Goal: Task Accomplishment & Management: Manage account settings

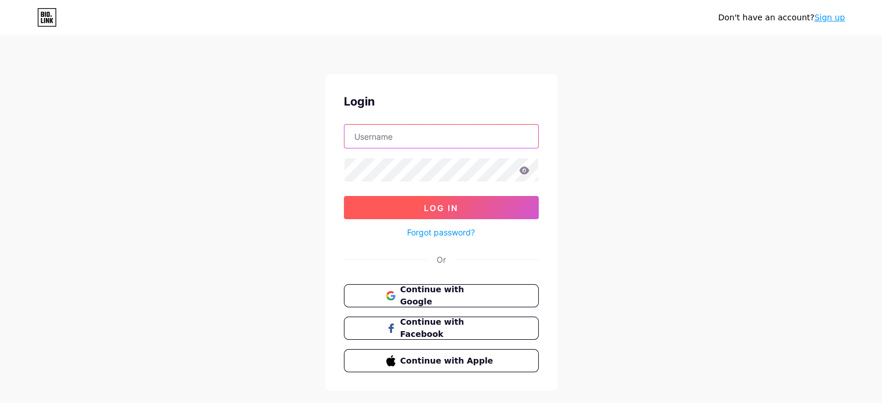
type input "[EMAIL_ADDRESS][DOMAIN_NAME]"
click at [441, 206] on span "Log In" at bounding box center [441, 208] width 34 height 10
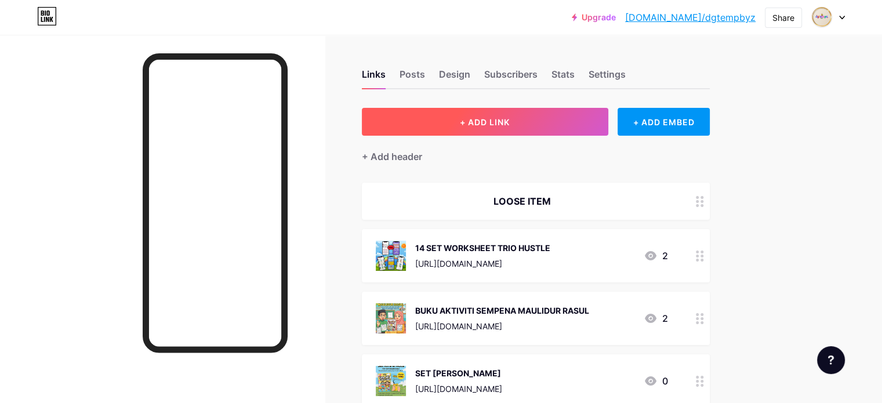
click at [510, 125] on span "+ ADD LINK" at bounding box center [485, 122] width 50 height 10
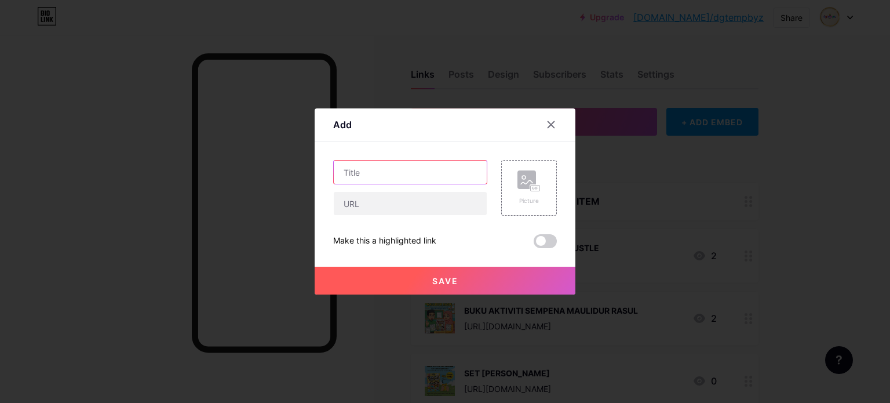
click at [366, 169] on input "text" at bounding box center [410, 172] width 153 height 23
type input "i"
type input "I"
click at [446, 279] on span "Save" at bounding box center [445, 281] width 26 height 10
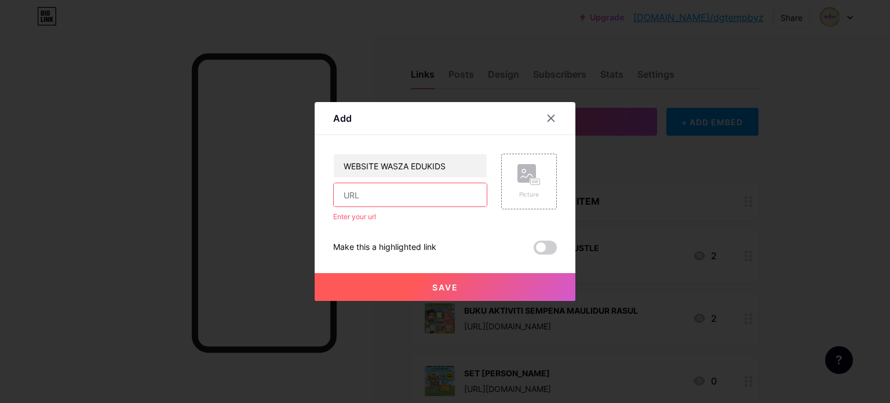
click at [449, 289] on span "Save" at bounding box center [445, 287] width 26 height 10
click at [444, 283] on span "Save" at bounding box center [445, 287] width 26 height 10
click at [439, 283] on span "Save" at bounding box center [445, 287] width 26 height 10
click at [454, 166] on input "WEBSITE WASZA EDUKIDS" at bounding box center [410, 165] width 153 height 23
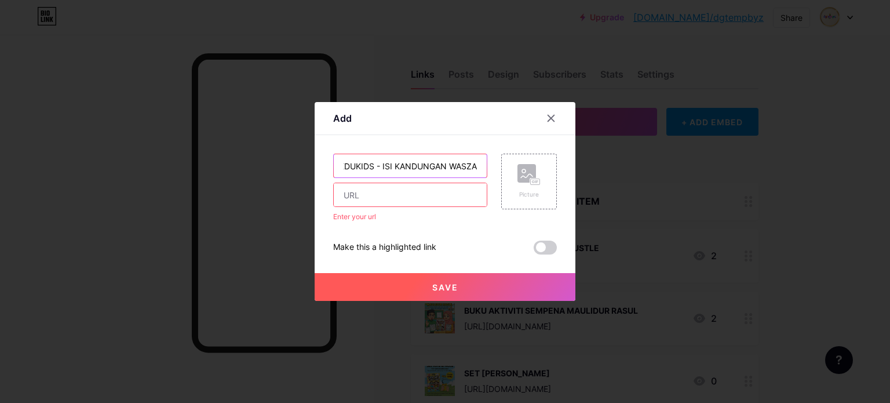
type input "WEBSITE WASZA EDUKIDS - ISI KANDUNGAN WASZA"
click at [438, 290] on span "Save" at bounding box center [445, 287] width 26 height 10
click at [436, 287] on span "Save" at bounding box center [445, 287] width 26 height 10
click at [435, 282] on span "Save" at bounding box center [445, 287] width 26 height 10
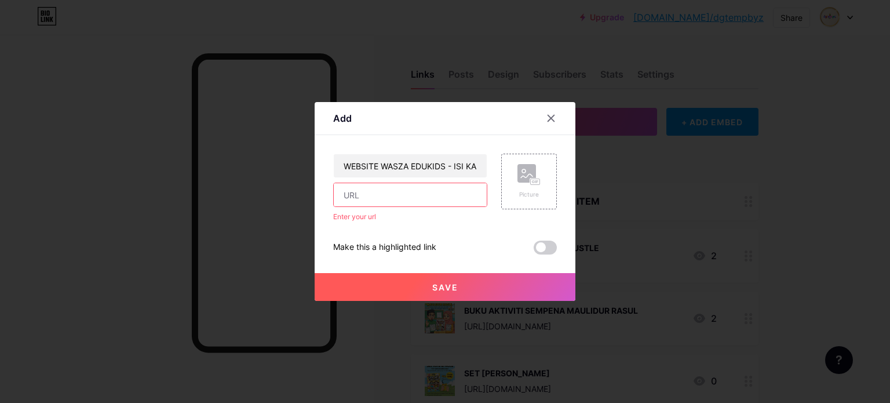
click at [450, 285] on span "Save" at bounding box center [445, 287] width 26 height 10
click at [552, 120] on icon at bounding box center [551, 118] width 9 height 9
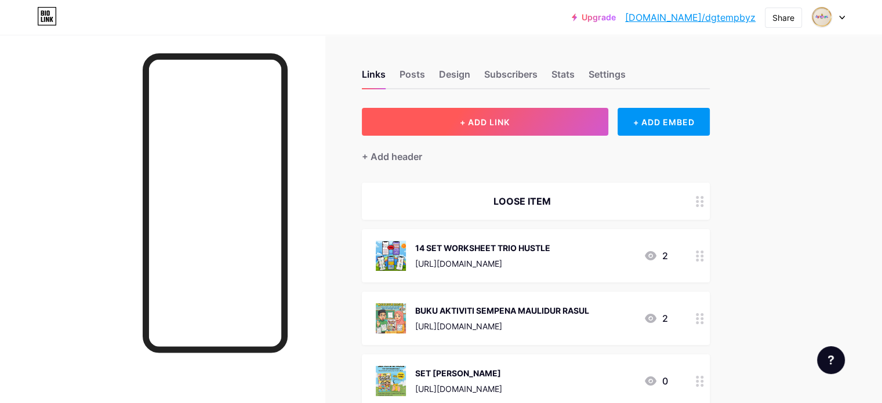
click at [510, 122] on span "+ ADD LINK" at bounding box center [485, 122] width 50 height 10
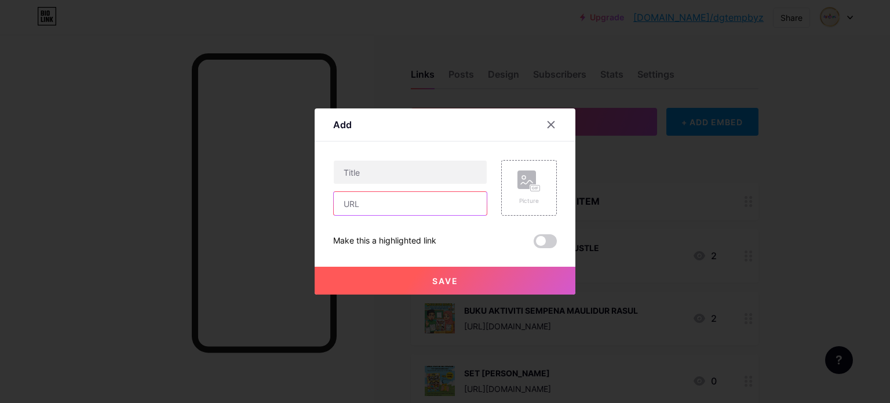
click at [357, 203] on input "text" at bounding box center [410, 203] width 153 height 23
click at [376, 205] on input "text" at bounding box center [410, 203] width 153 height 23
click at [348, 196] on input "text" at bounding box center [410, 203] width 153 height 23
click at [348, 199] on input "text" at bounding box center [410, 203] width 153 height 23
click at [749, 216] on div at bounding box center [445, 201] width 890 height 403
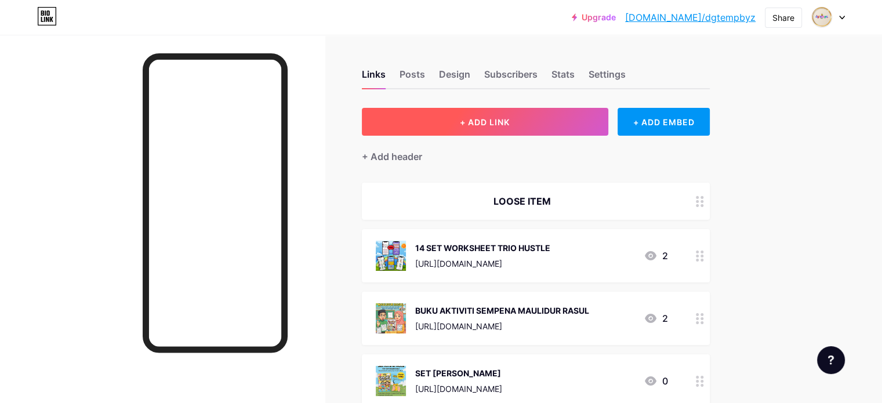
click at [510, 122] on span "+ ADD LINK" at bounding box center [485, 122] width 50 height 10
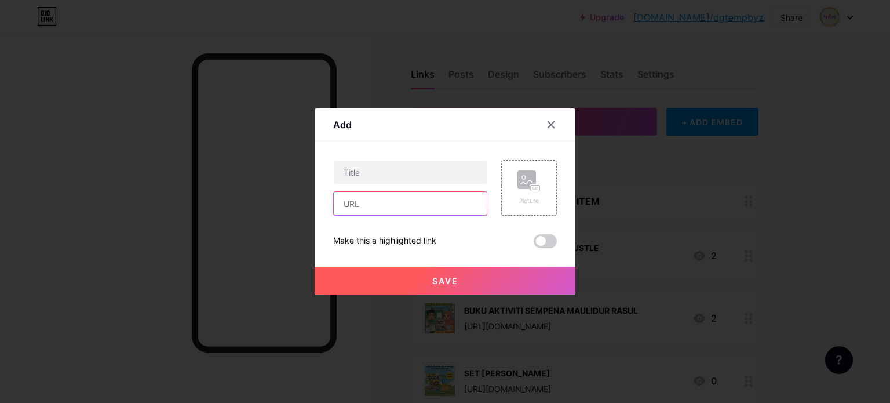
click at [349, 205] on input "text" at bounding box center [410, 203] width 153 height 23
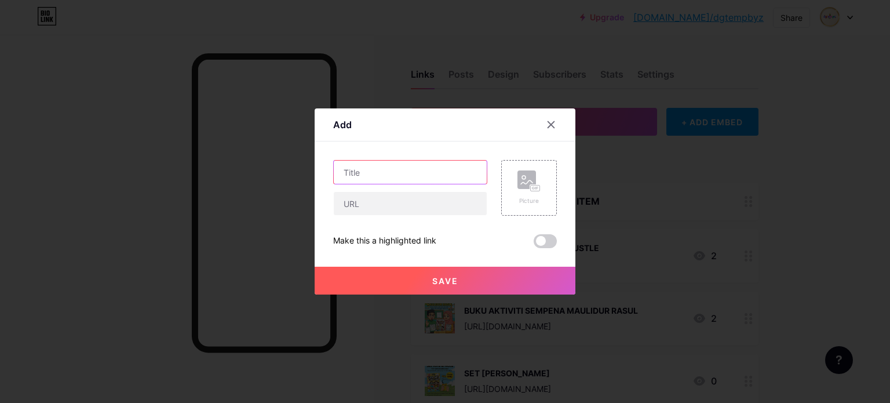
click at [355, 169] on input "text" at bounding box center [410, 172] width 153 height 23
type input "W"
type input "ISI KANDUNGAN WASZA EDUKIDS"
drag, startPoint x: 349, startPoint y: 202, endPoint x: 643, endPoint y: 155, distance: 297.6
click at [643, 155] on div at bounding box center [445, 201] width 890 height 403
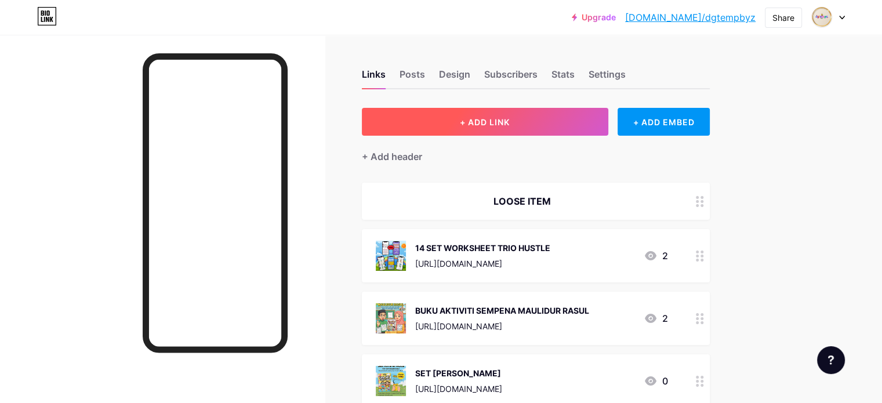
click at [510, 123] on span "+ ADD LINK" at bounding box center [485, 122] width 50 height 10
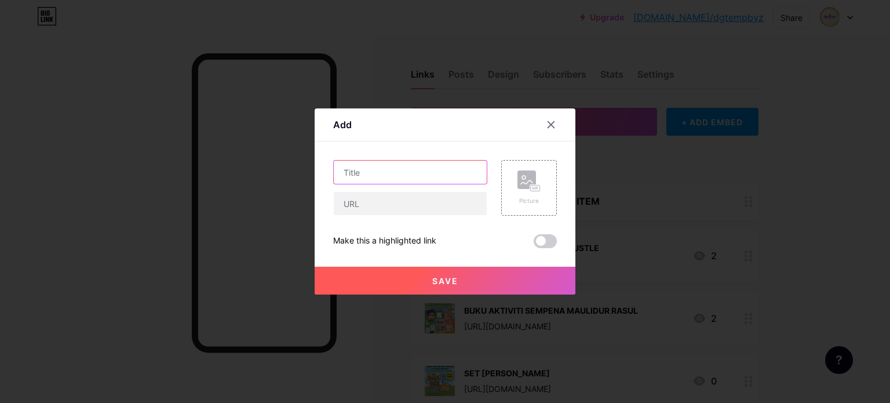
click at [358, 172] on input "text" at bounding box center [410, 172] width 153 height 23
type input "W"
type input "ISI KANDUNGAN WASZA EDUKIDS"
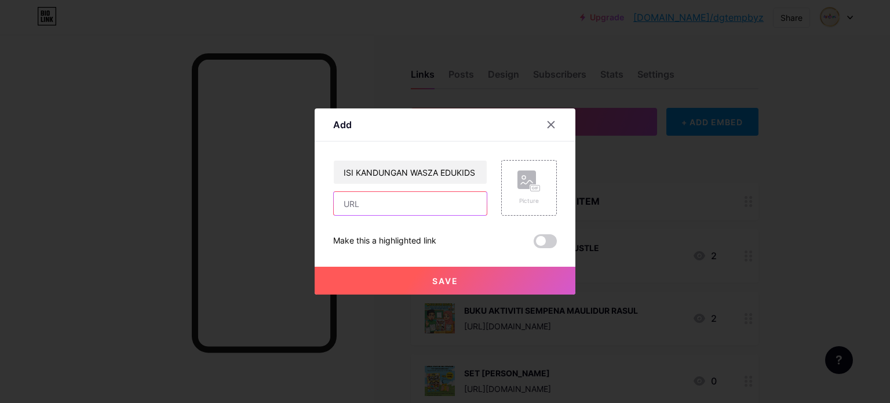
click at [355, 204] on input "text" at bounding box center [410, 203] width 153 height 23
paste input "[URL][DOMAIN_NAME]"
type input "[URL][DOMAIN_NAME]"
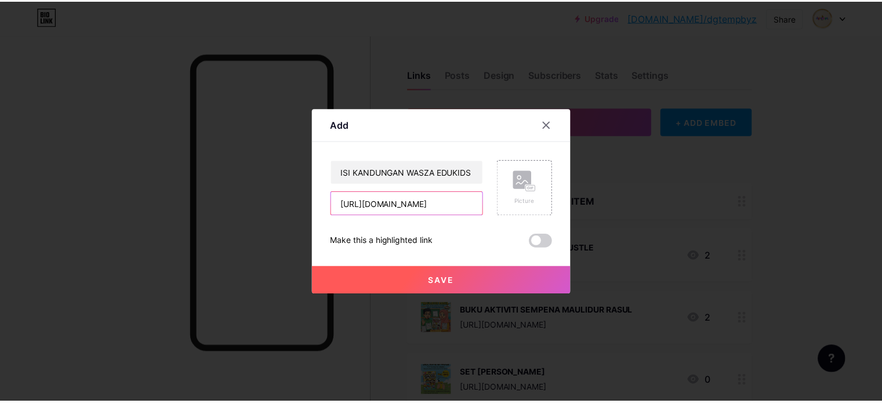
scroll to position [0, 0]
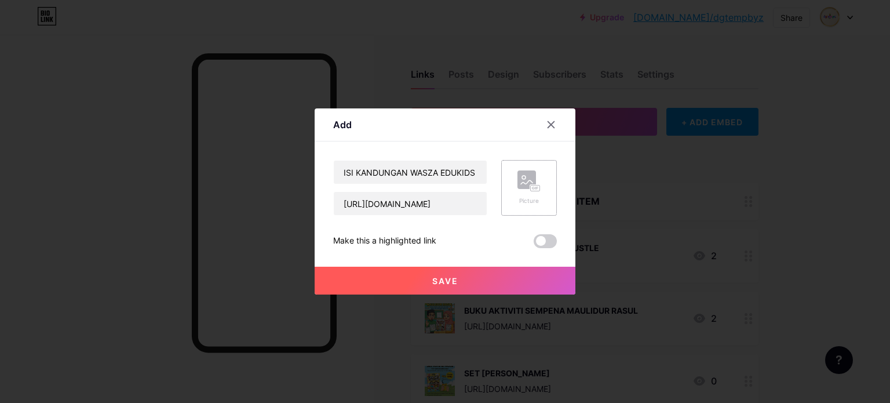
click at [532, 188] on icon at bounding box center [533, 188] width 3 height 3
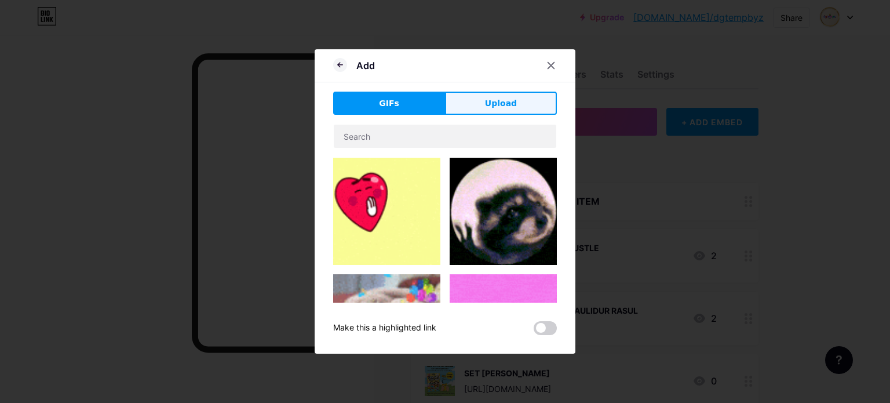
click at [503, 102] on span "Upload" at bounding box center [501, 103] width 32 height 12
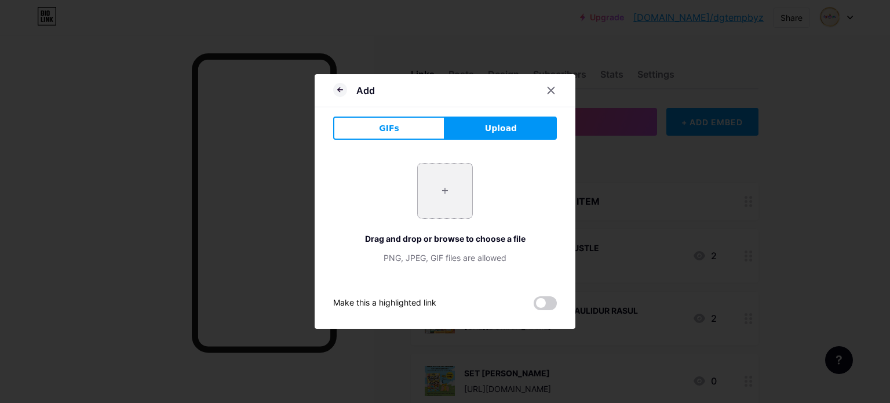
click at [450, 193] on input "file" at bounding box center [445, 190] width 54 height 54
type input "C:\fakepath\COVER WASZA.jpg"
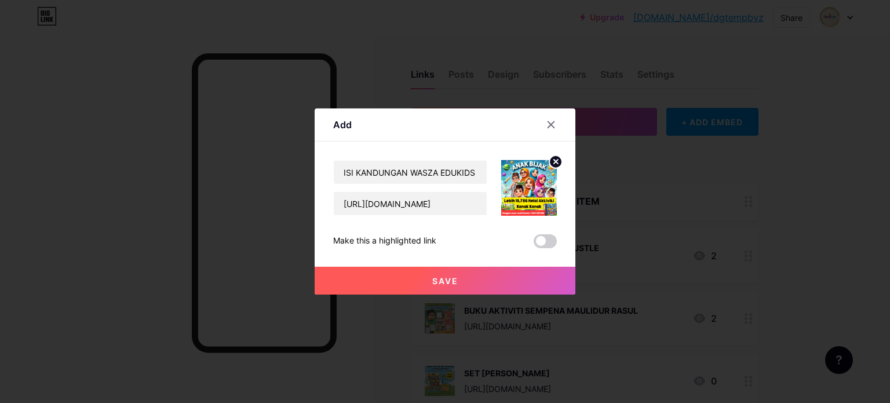
click at [445, 278] on span "Save" at bounding box center [445, 281] width 26 height 10
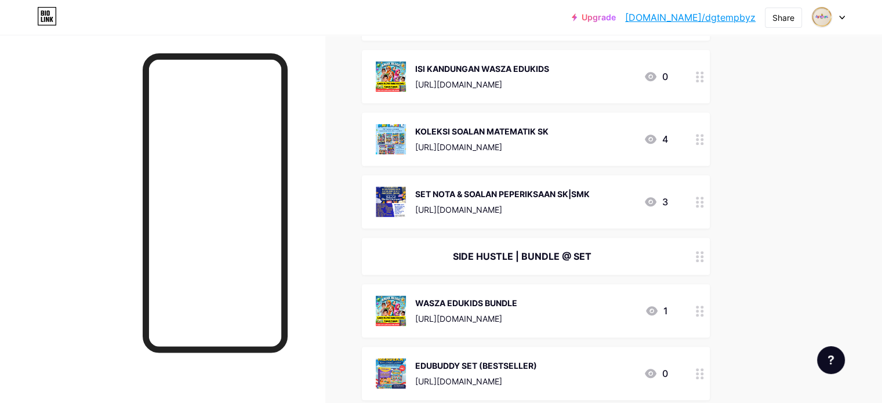
scroll to position [638, 0]
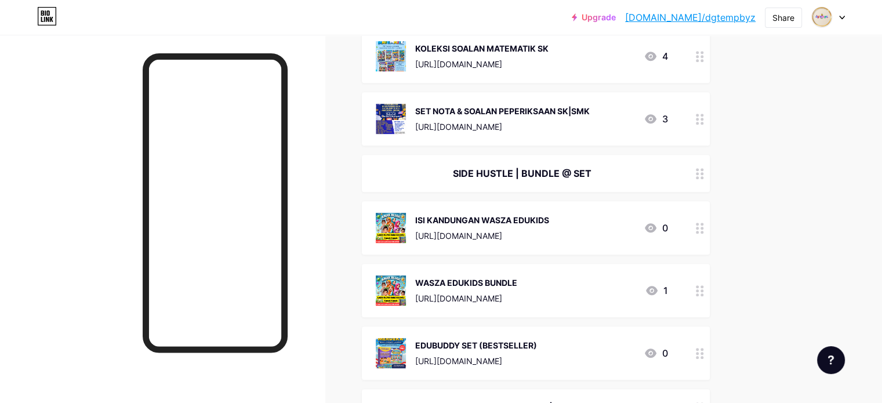
click at [549, 221] on div "ISI KANDUNGAN WASZA EDUKIDS" at bounding box center [482, 220] width 134 height 12
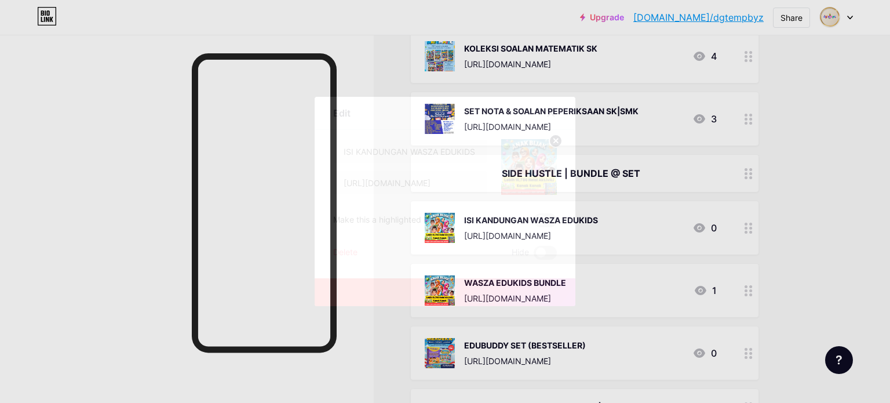
click at [559, 140] on circle at bounding box center [556, 140] width 13 height 13
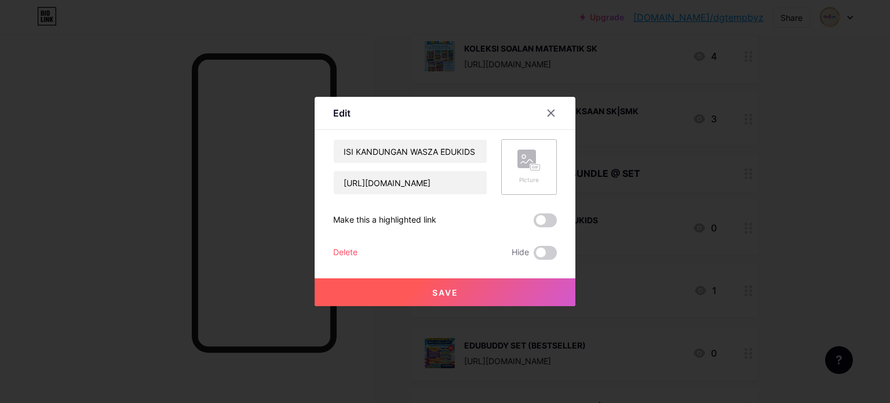
click at [528, 172] on div "Picture" at bounding box center [529, 167] width 23 height 35
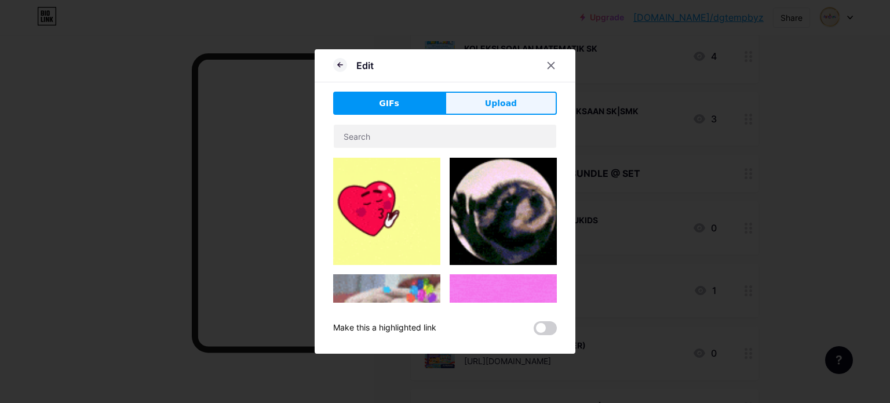
click at [504, 106] on span "Upload" at bounding box center [501, 103] width 32 height 12
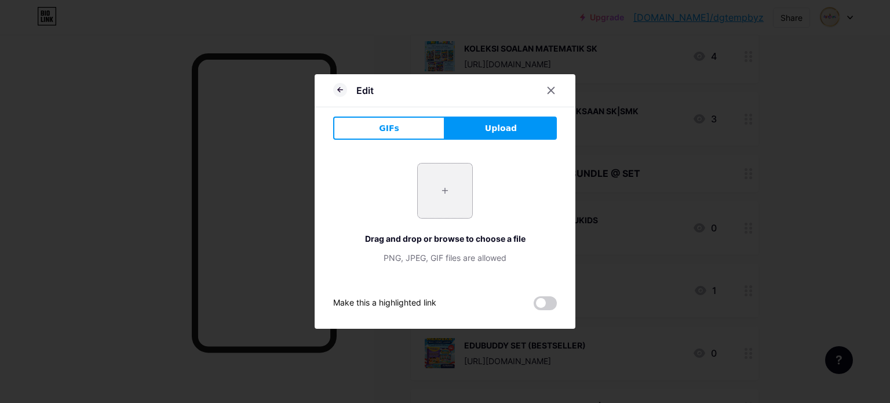
click at [443, 189] on input "file" at bounding box center [445, 190] width 54 height 54
type input "C:\fakepath\WASZA TOYYIB.jpg"
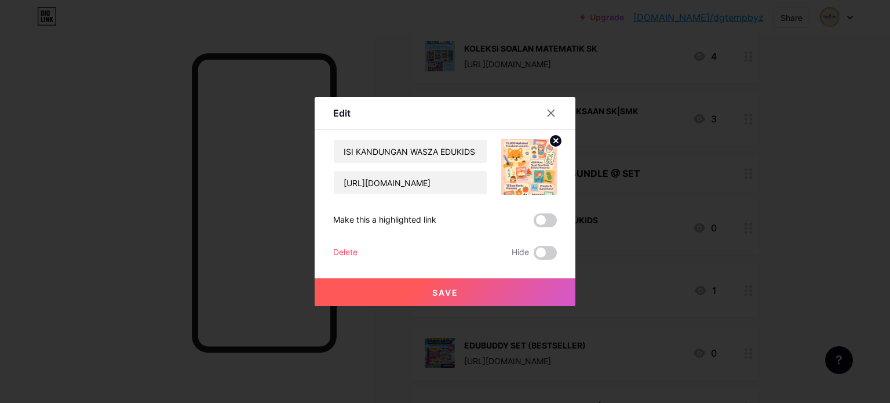
click at [450, 292] on span "Save" at bounding box center [445, 293] width 26 height 10
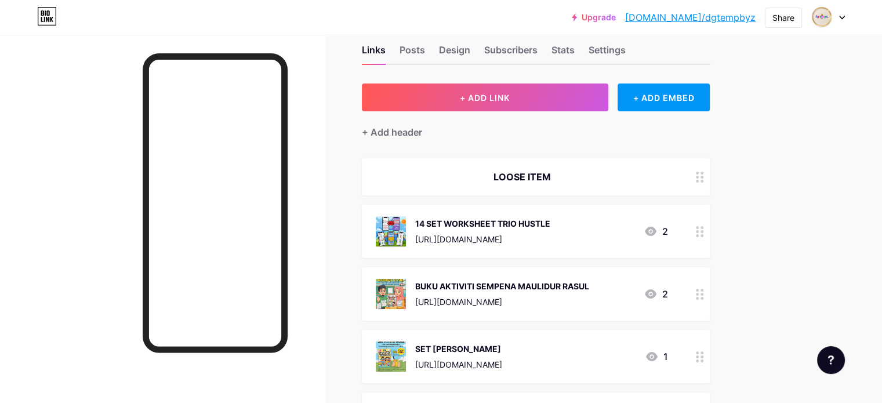
scroll to position [0, 0]
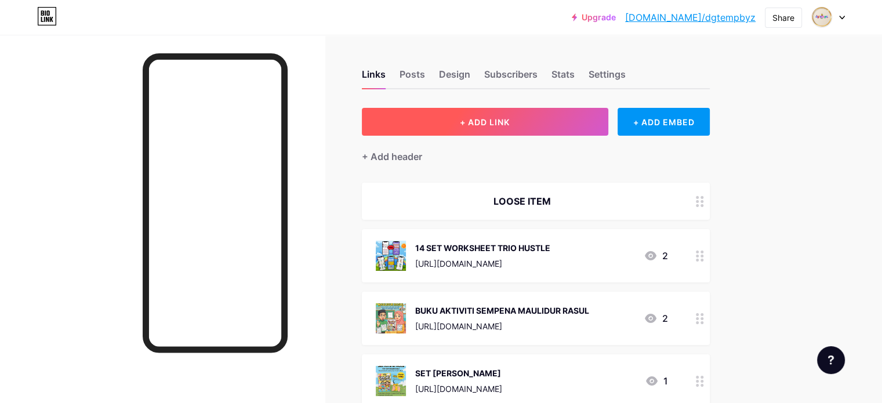
click at [510, 124] on span "+ ADD LINK" at bounding box center [485, 122] width 50 height 10
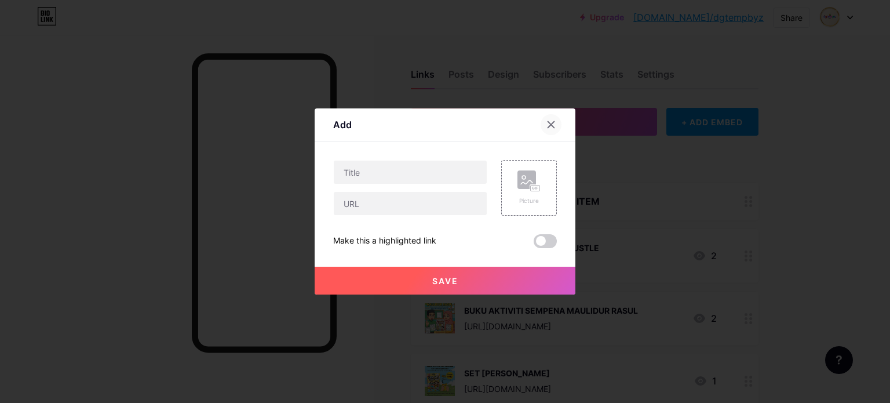
click at [554, 125] on icon at bounding box center [551, 124] width 9 height 9
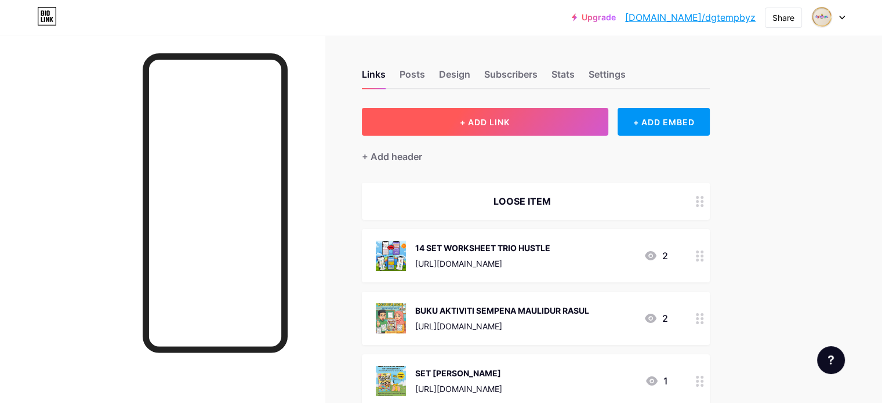
click at [510, 118] on span "+ ADD LINK" at bounding box center [485, 122] width 50 height 10
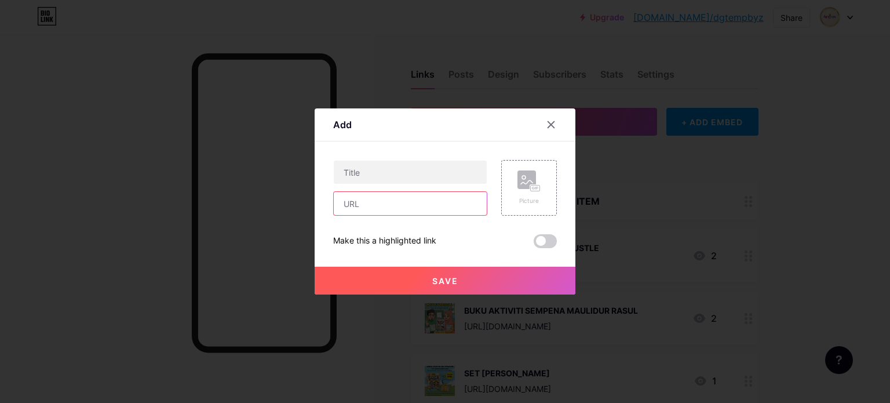
paste input "[URL][DOMAIN_NAME]"
type input "[URL][DOMAIN_NAME]"
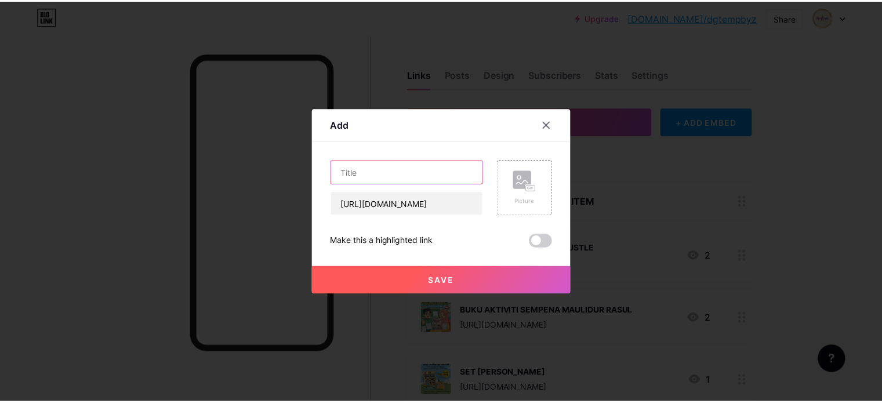
scroll to position [0, 0]
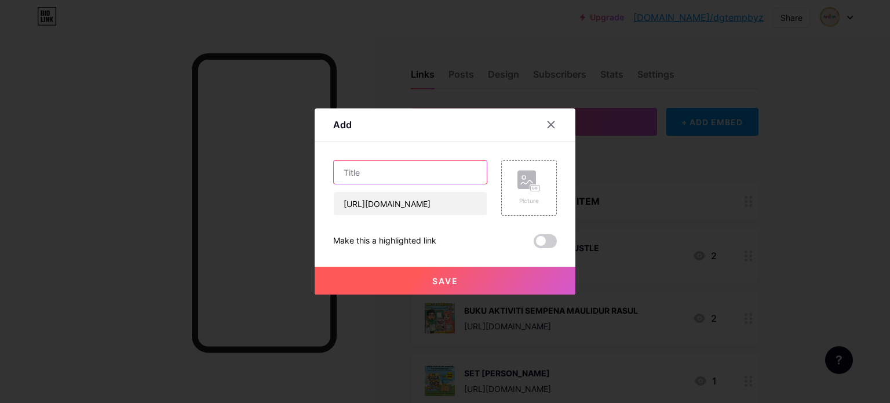
click at [352, 171] on input "text" at bounding box center [410, 172] width 153 height 23
type input "a"
type input "APA ADA DALAM EDUBUDDY"
click at [536, 180] on rect at bounding box center [527, 179] width 19 height 19
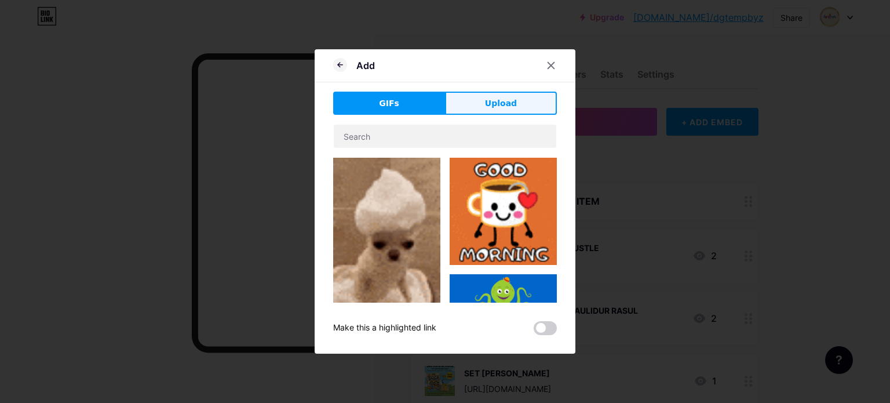
click at [500, 106] on span "Upload" at bounding box center [501, 103] width 32 height 12
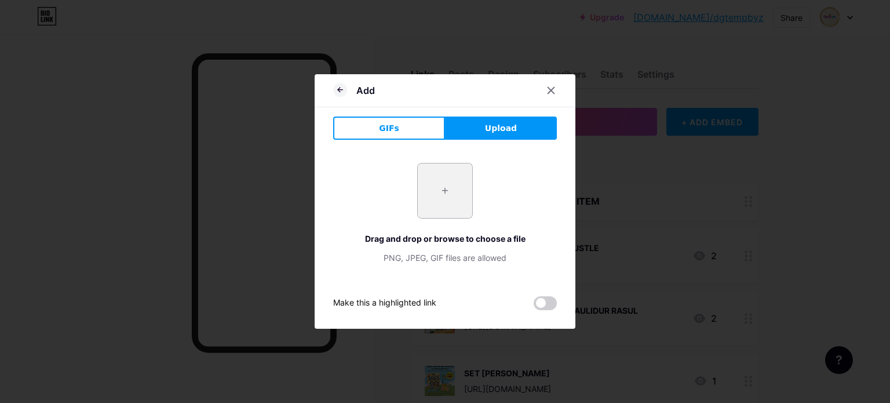
click at [443, 191] on input "file" at bounding box center [445, 190] width 54 height 54
type input "C:\fakepath\eDUBUDDY LINK.jpg"
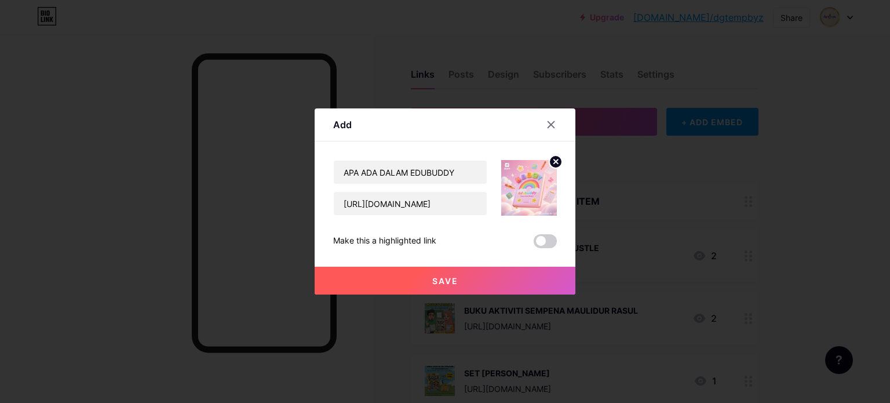
click at [434, 278] on span "Save" at bounding box center [445, 281] width 26 height 10
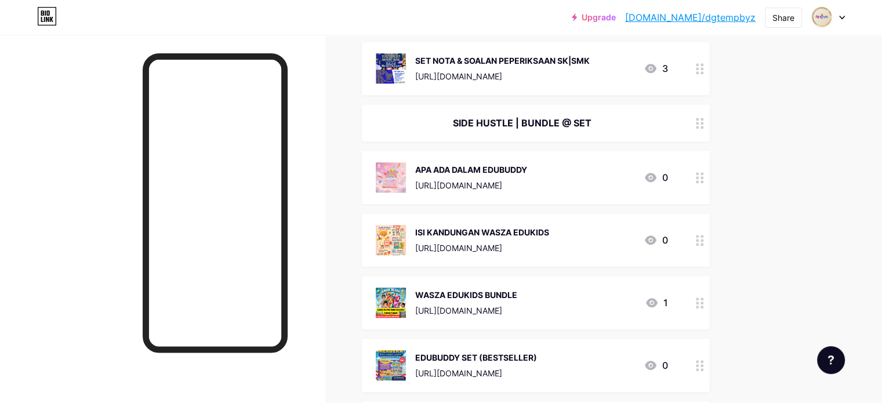
scroll to position [696, 0]
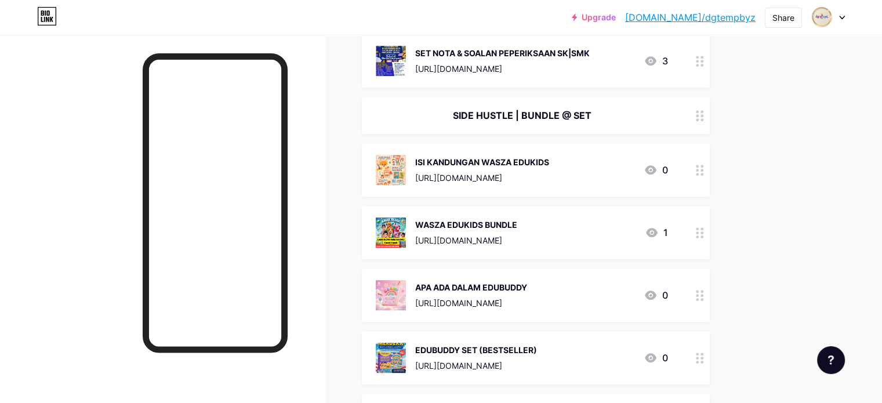
click at [537, 352] on div "EDUBUDDY SET (BESTSELLER)" at bounding box center [476, 350] width 122 height 12
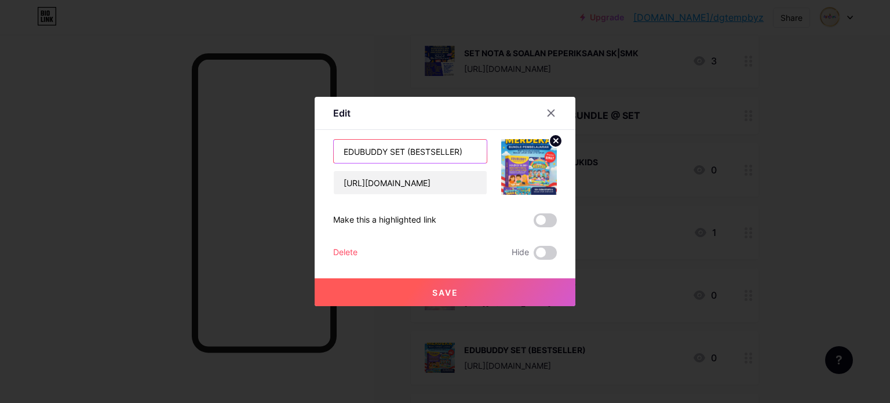
click at [478, 153] on input "EDUBUDDY SET (BESTSELLER)" at bounding box center [410, 151] width 153 height 23
click at [340, 149] on input "EDUBUDDY SET" at bounding box center [410, 151] width 153 height 23
type input "DAPATKAN EDUBUDDY SET"
click at [442, 291] on span "Save" at bounding box center [445, 293] width 26 height 10
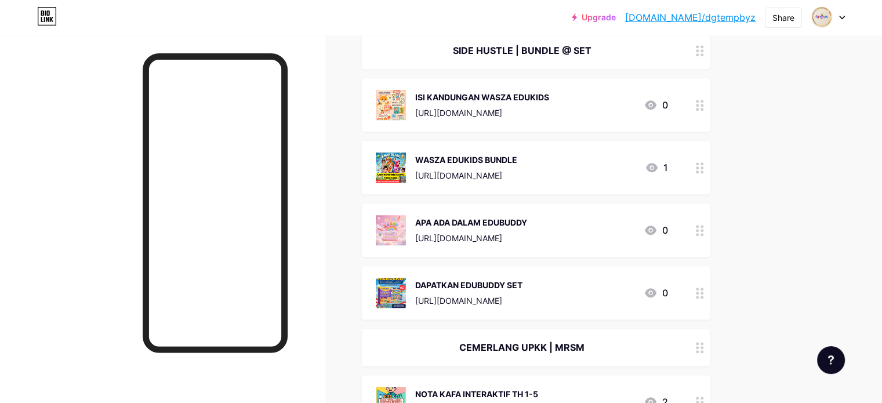
scroll to position [754, 0]
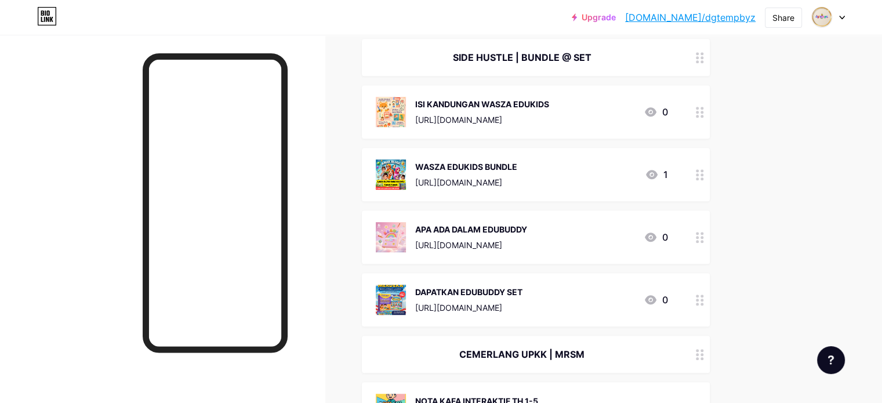
click at [522, 292] on div "DAPATKAN EDUBUDDY SET" at bounding box center [468, 292] width 107 height 12
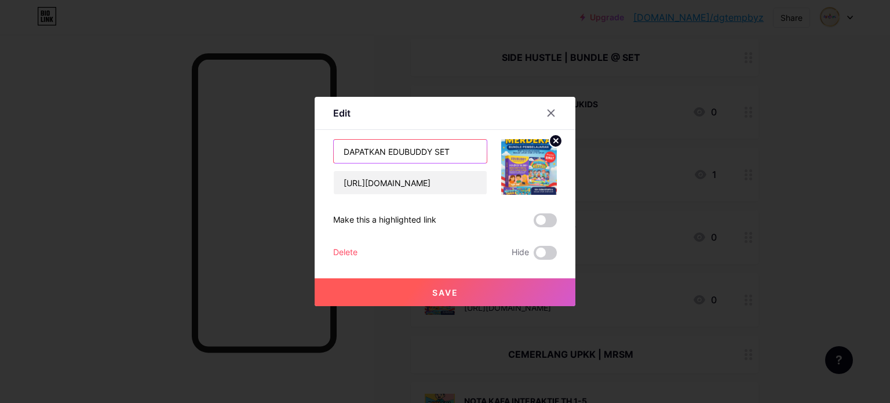
click at [386, 151] on input "DAPATKAN EDUBUDDY SET" at bounding box center [410, 151] width 153 height 23
type input "BELI EDUBUDDY SET"
click at [450, 292] on span "Save" at bounding box center [445, 293] width 26 height 10
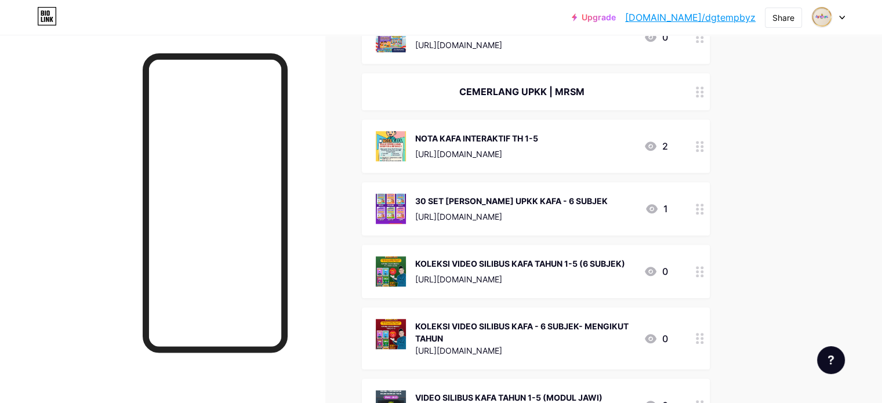
scroll to position [1043, 0]
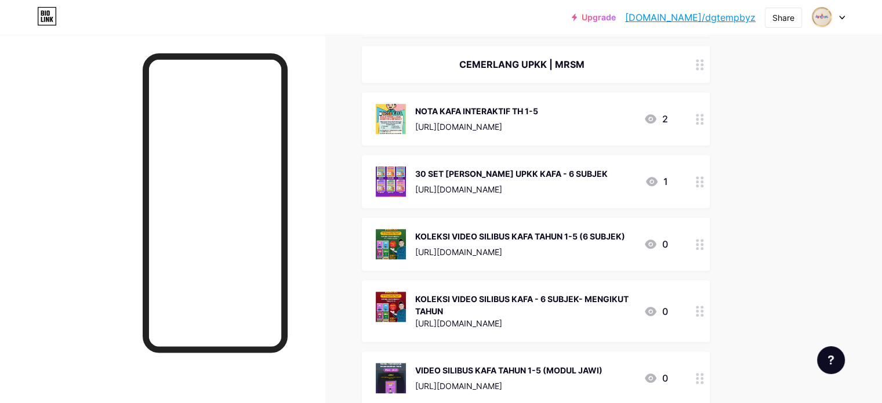
click at [504, 121] on div "[URL][DOMAIN_NAME]" at bounding box center [476, 127] width 123 height 12
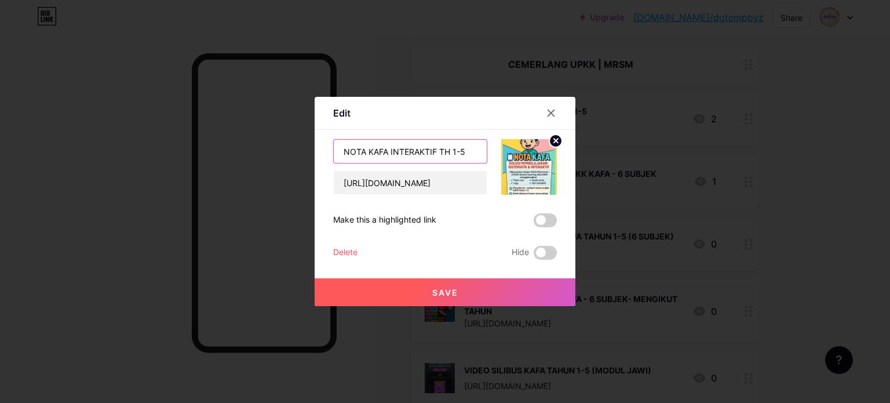
click at [340, 152] on input "NOTA KAFA INTERAKTIF TH 1-5" at bounding box center [410, 151] width 153 height 23
type input "APPS NOTA KAFA INTERAKTIF TH 1-5"
click at [448, 292] on span "Save" at bounding box center [445, 293] width 26 height 10
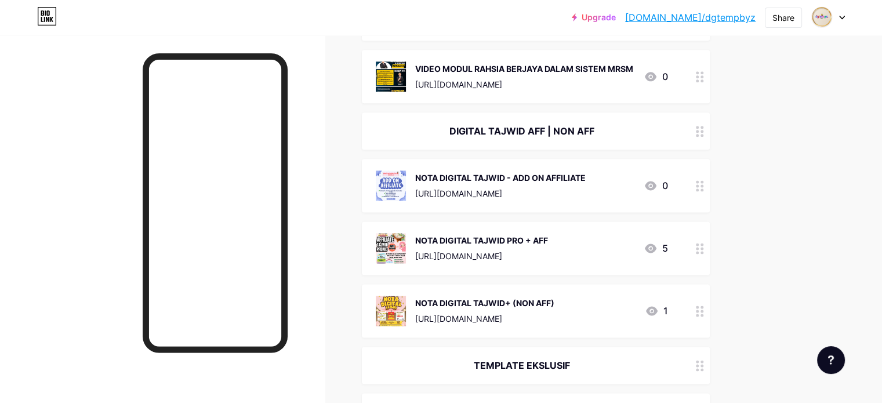
scroll to position [1507, 0]
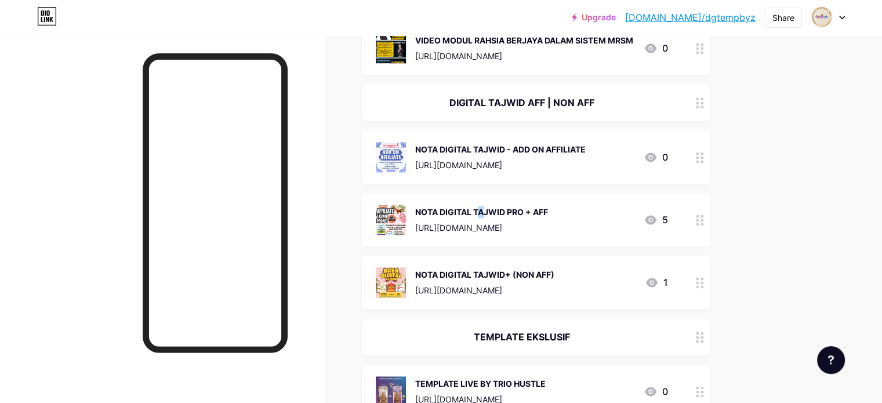
click at [473, 218] on div "NOTA DIGITAL TAJWID PRO + AFF" at bounding box center [481, 212] width 133 height 12
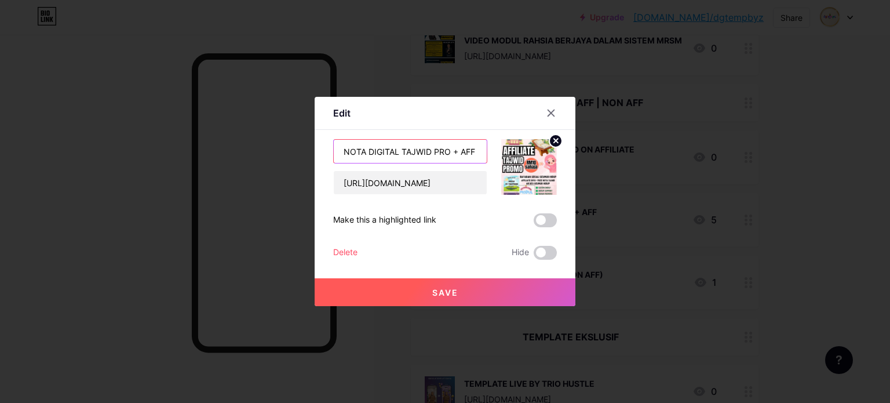
click at [342, 150] on input "NOTA DIGITAL TAJWID PRO + AFF" at bounding box center [410, 151] width 153 height 23
type input "PROMO NOTA DIGITAL TAJWID PRO + AFF"
click at [442, 292] on span "Save" at bounding box center [445, 293] width 26 height 10
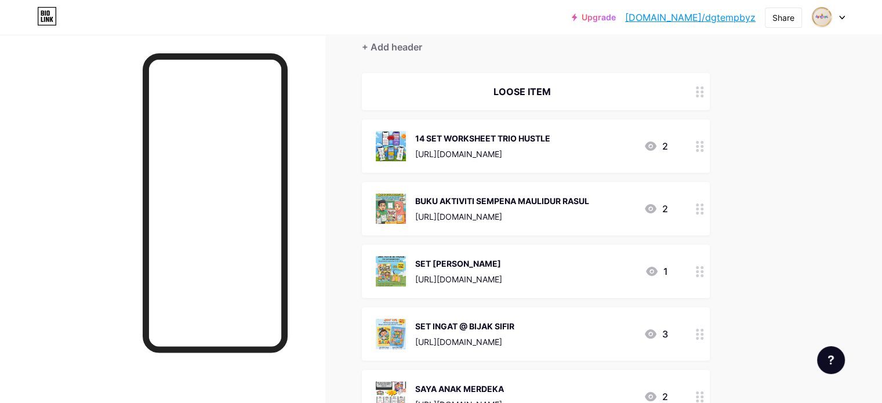
scroll to position [0, 0]
